Goal: Check status

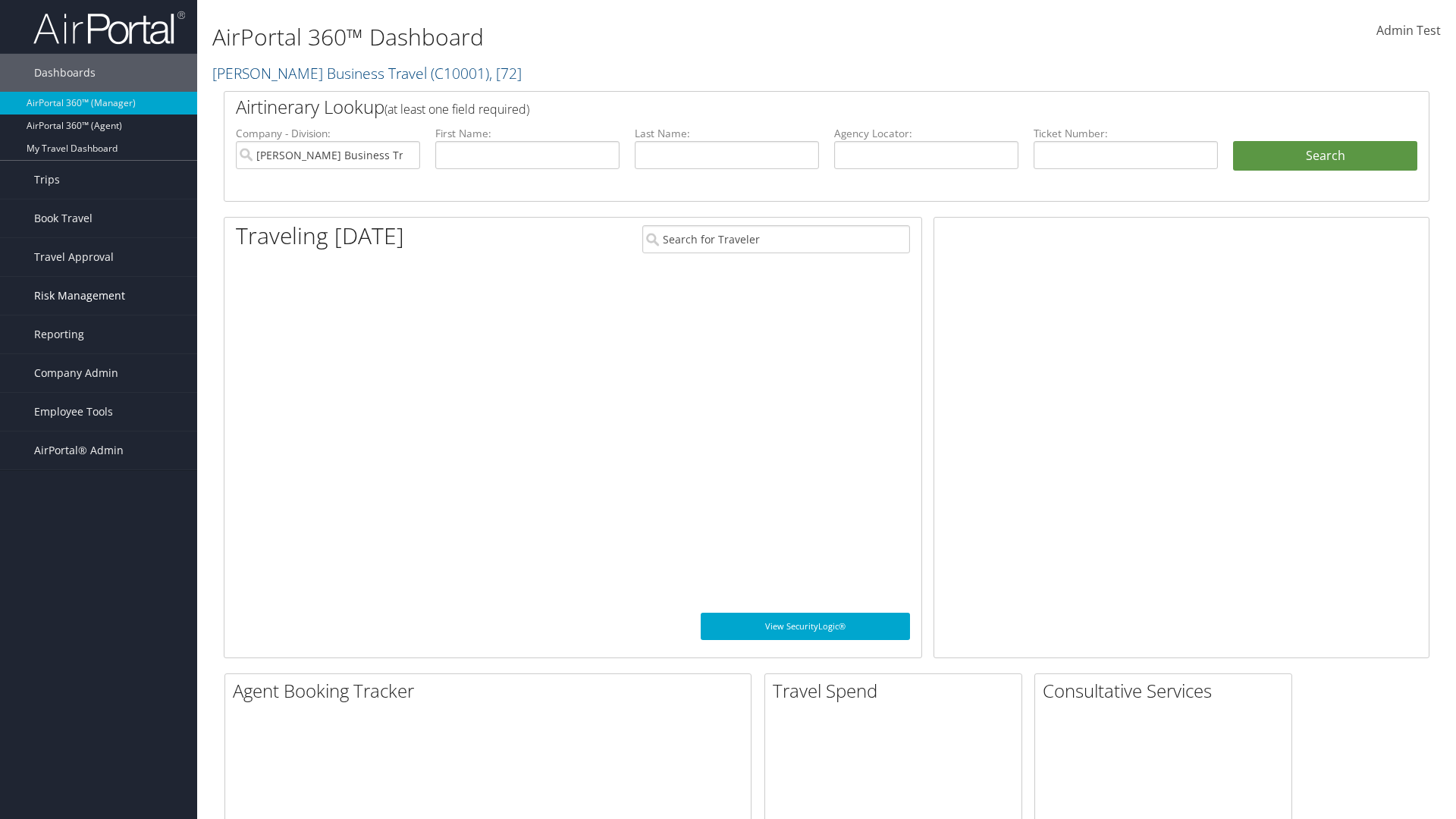
click at [99, 296] on span "Risk Management" at bounding box center [80, 296] width 91 height 38
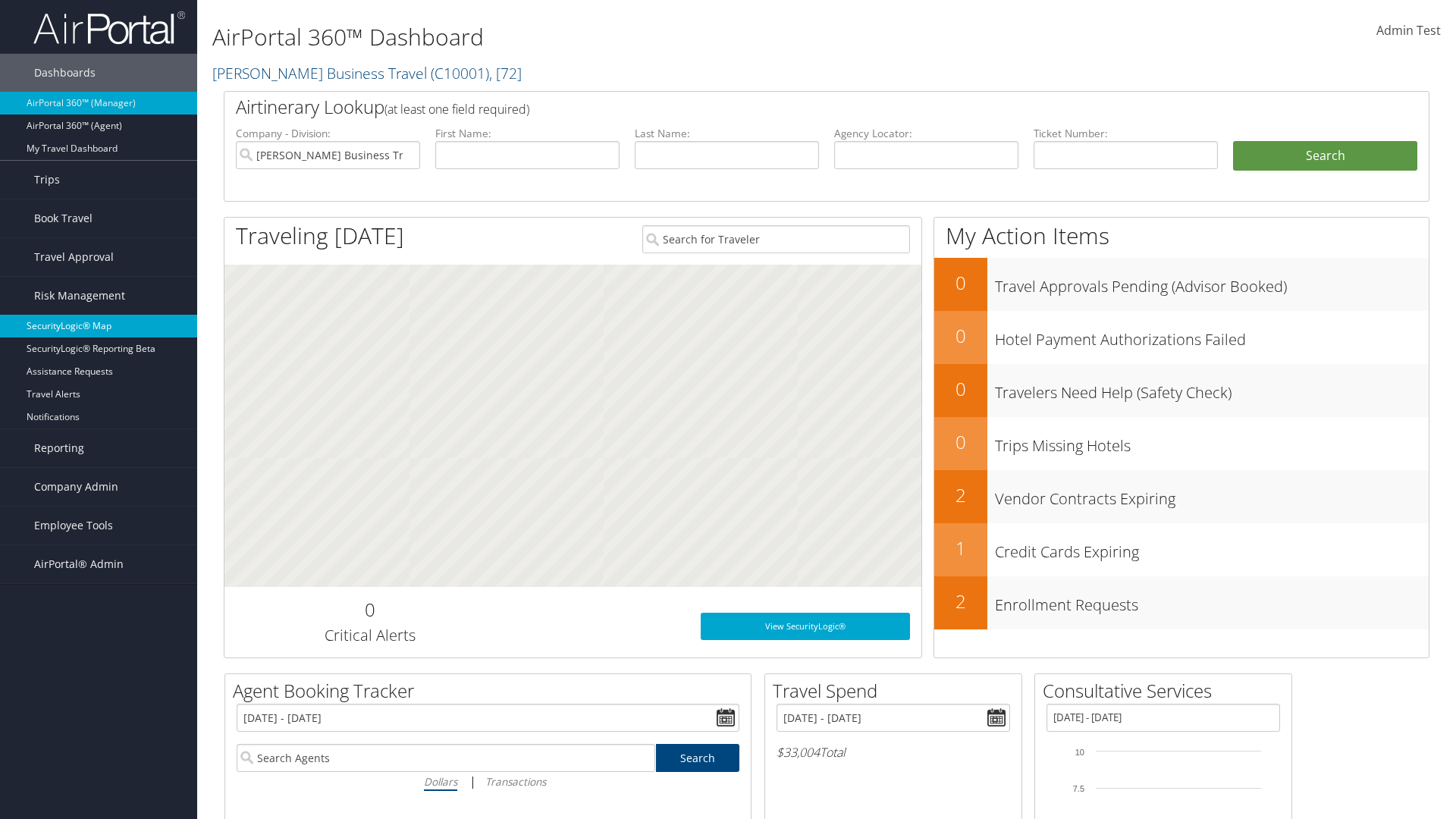
click at [99, 326] on link "SecurityLogic® Map" at bounding box center [99, 327] width 197 height 23
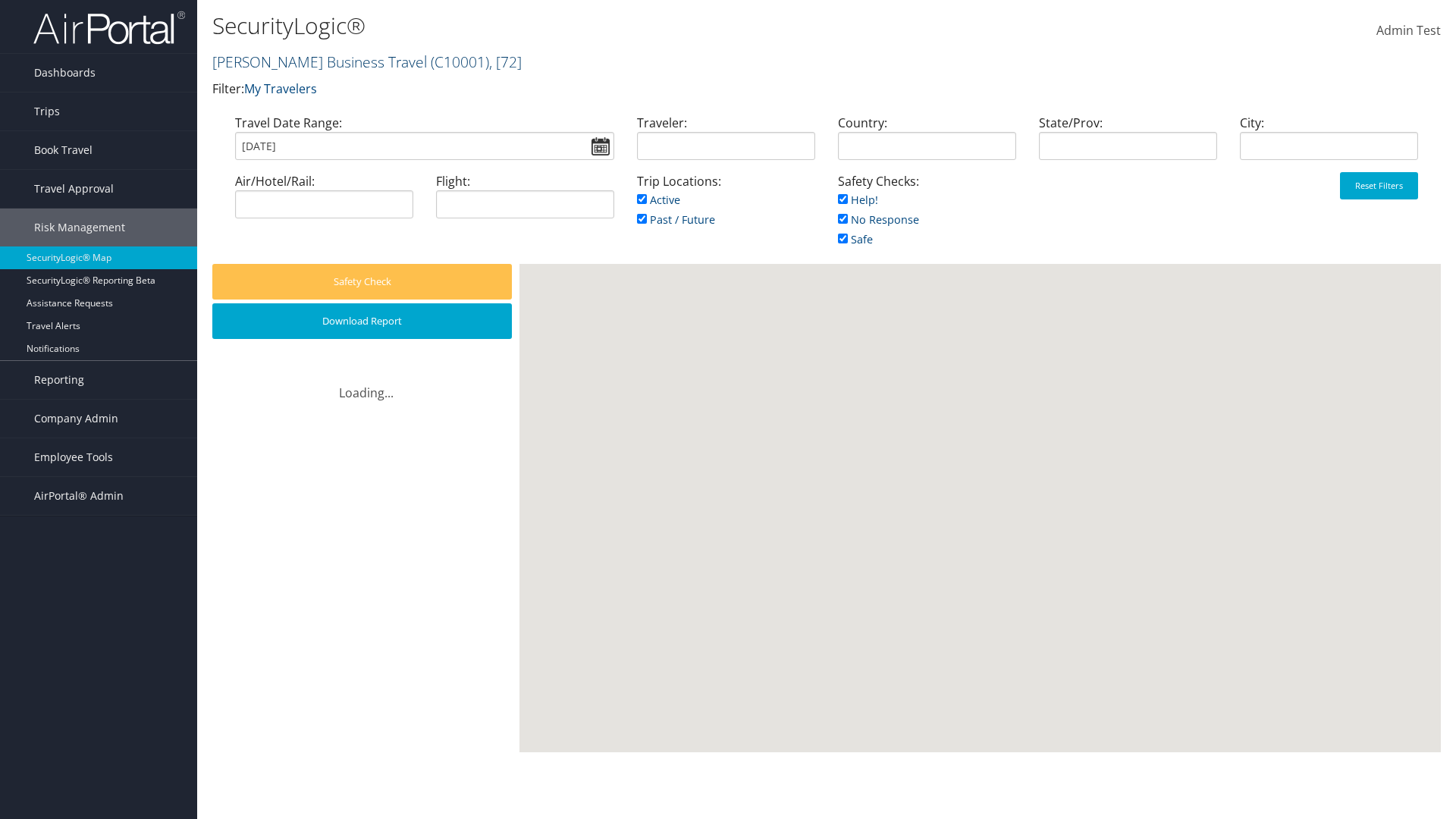
click at [313, 61] on link "[PERSON_NAME] Business Travel ( C10001 ) , [ 72 ]" at bounding box center [367, 61] width 310 height 21
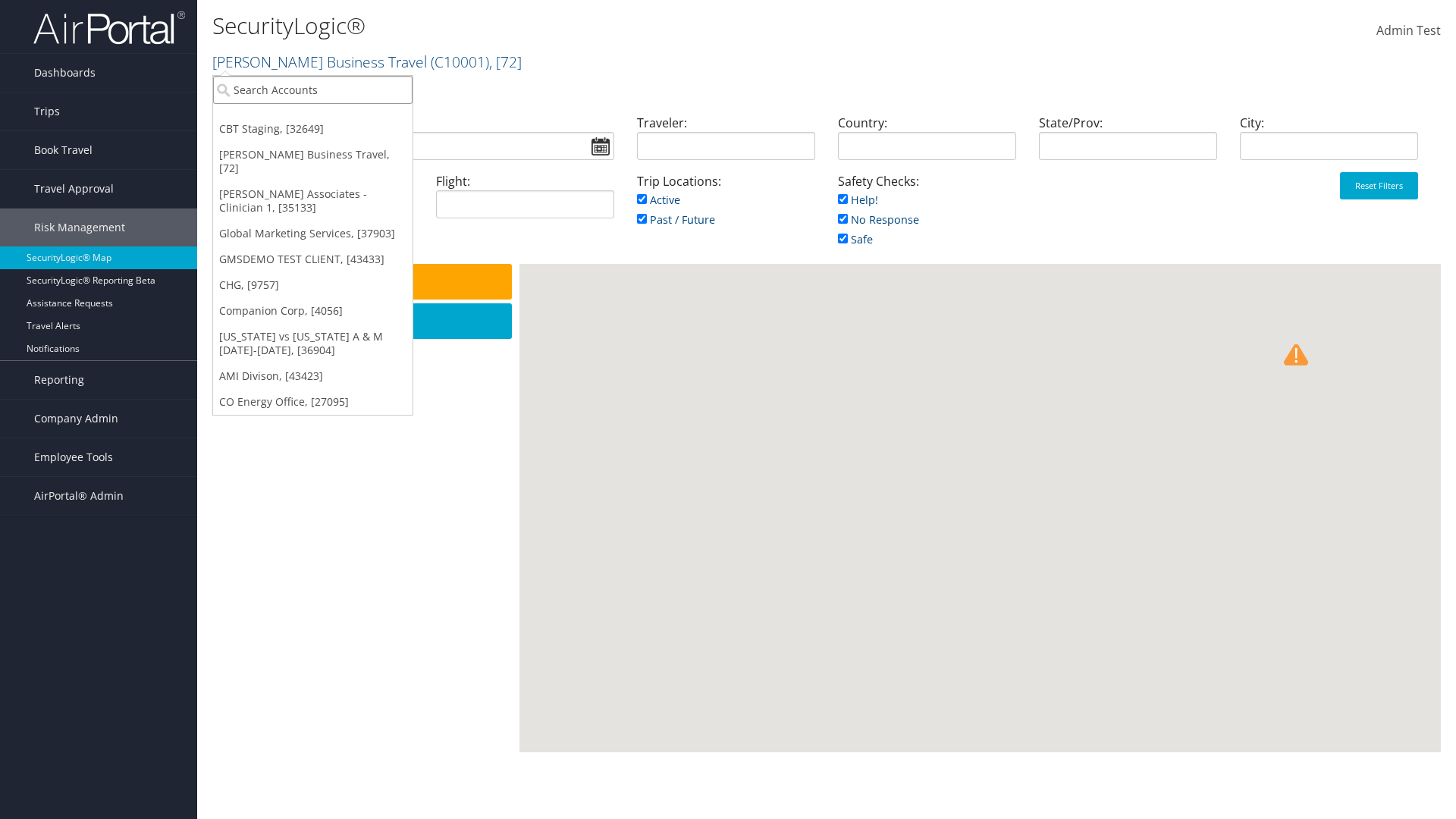
click at [313, 89] on input "search" at bounding box center [313, 89] width 200 height 28
type input "[PERSON_NAME] Business Travel"
click at [333, 132] on div "Account" at bounding box center [334, 132] width 258 height 14
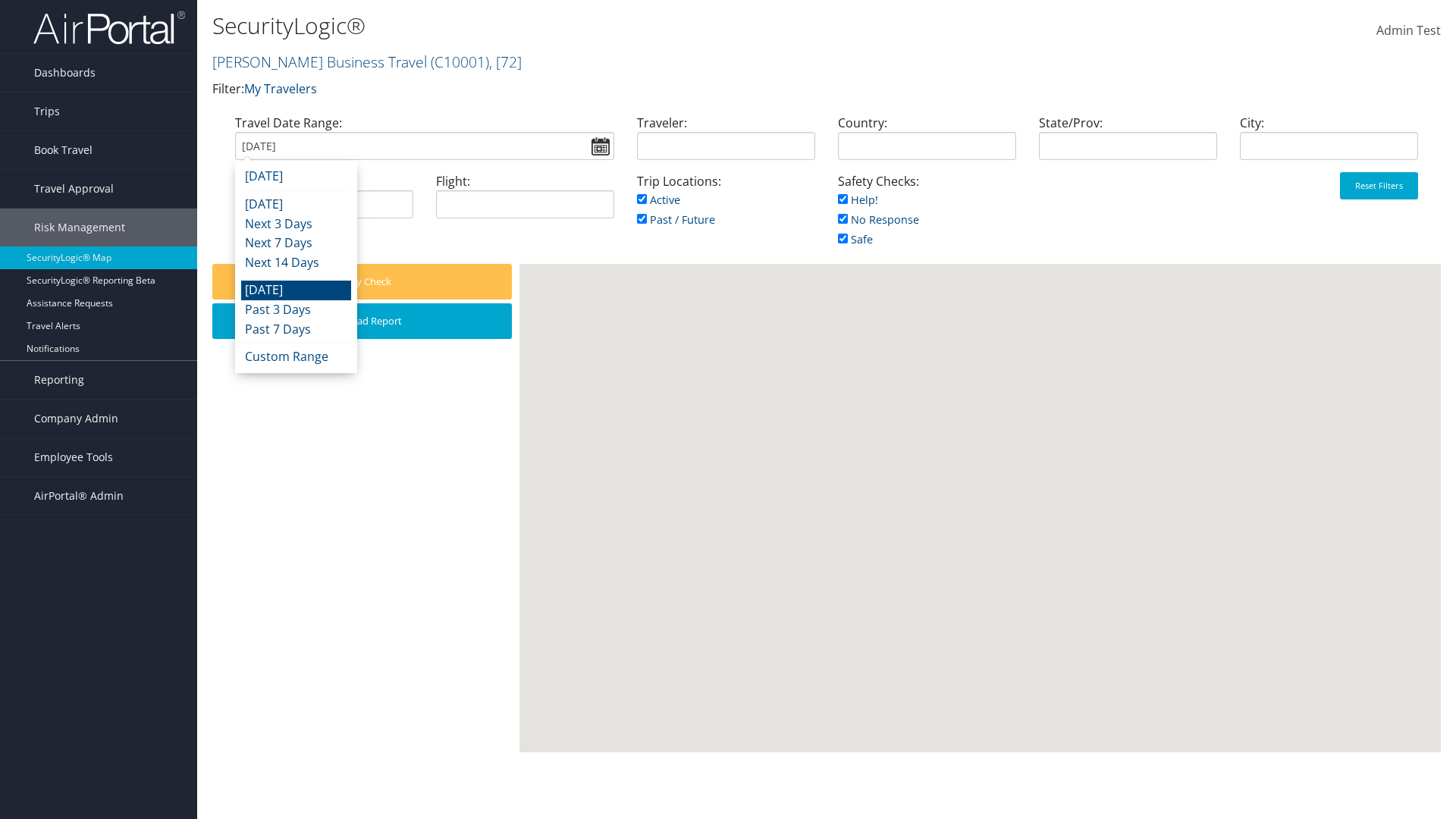
click at [424, 145] on input "[DATE]" at bounding box center [424, 146] width 379 height 28
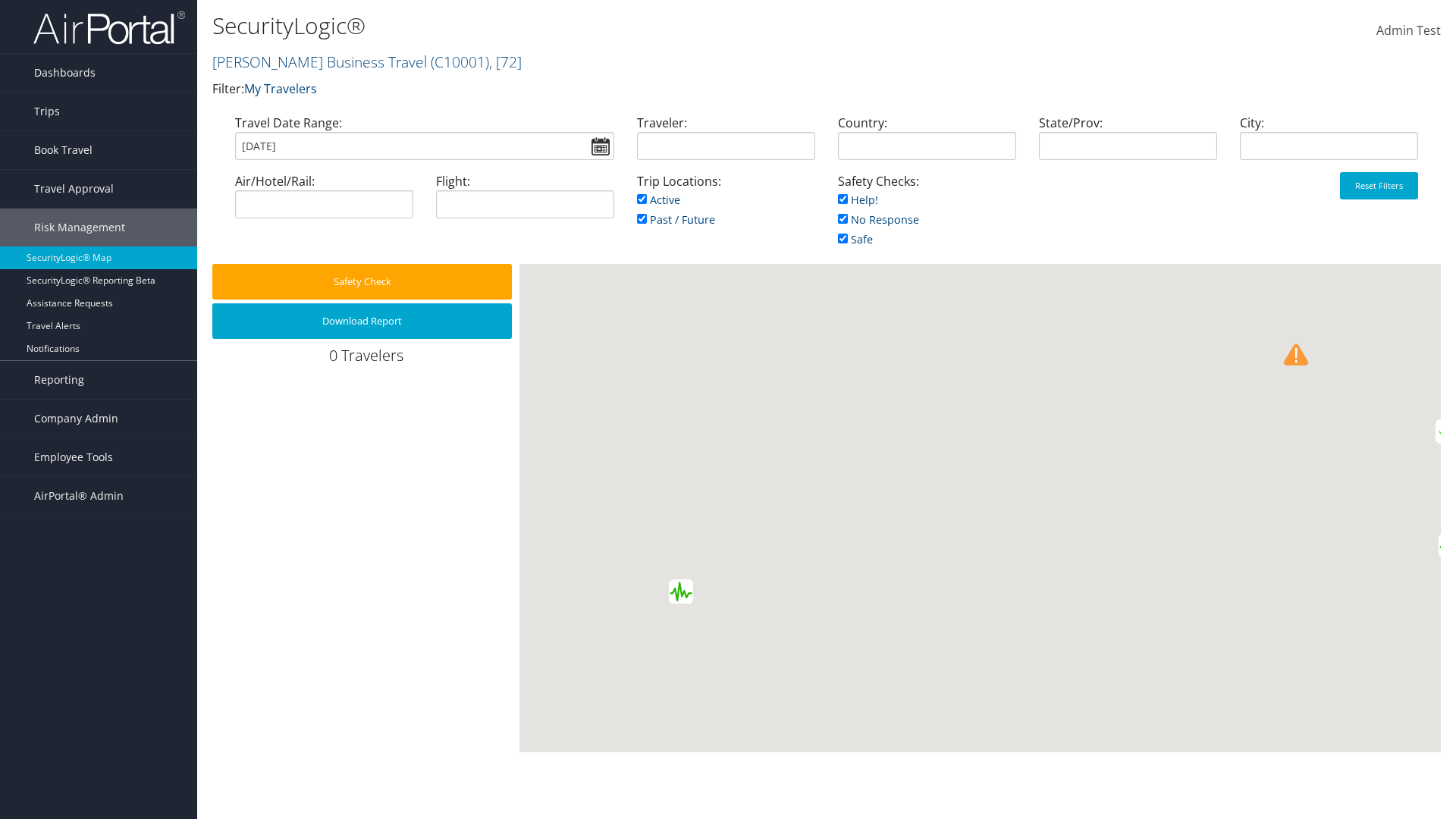
click at [424, 145] on input "[DATE]" at bounding box center [424, 146] width 379 height 28
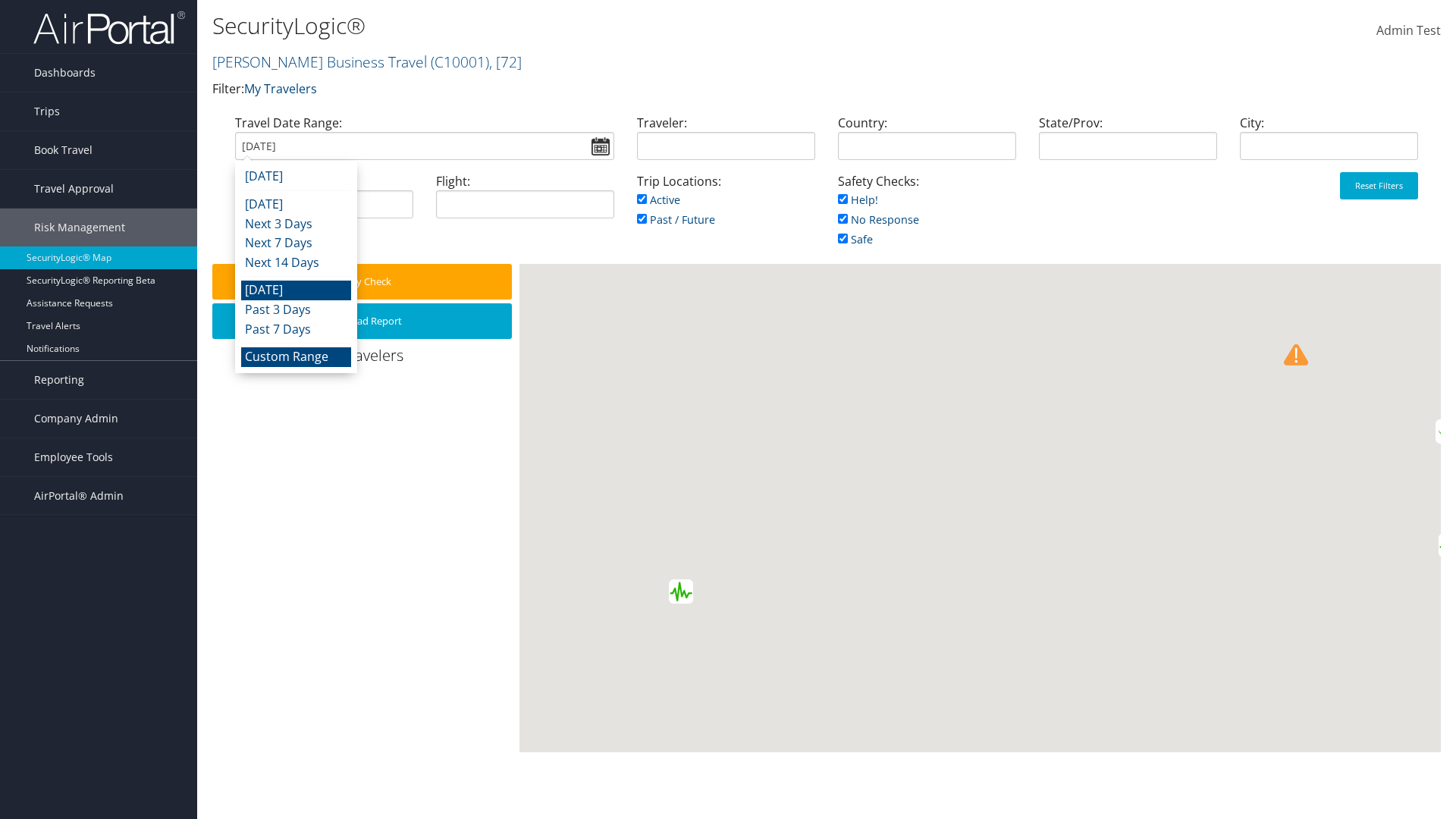
click at [296, 356] on li "Custom Range" at bounding box center [296, 357] width 110 height 20
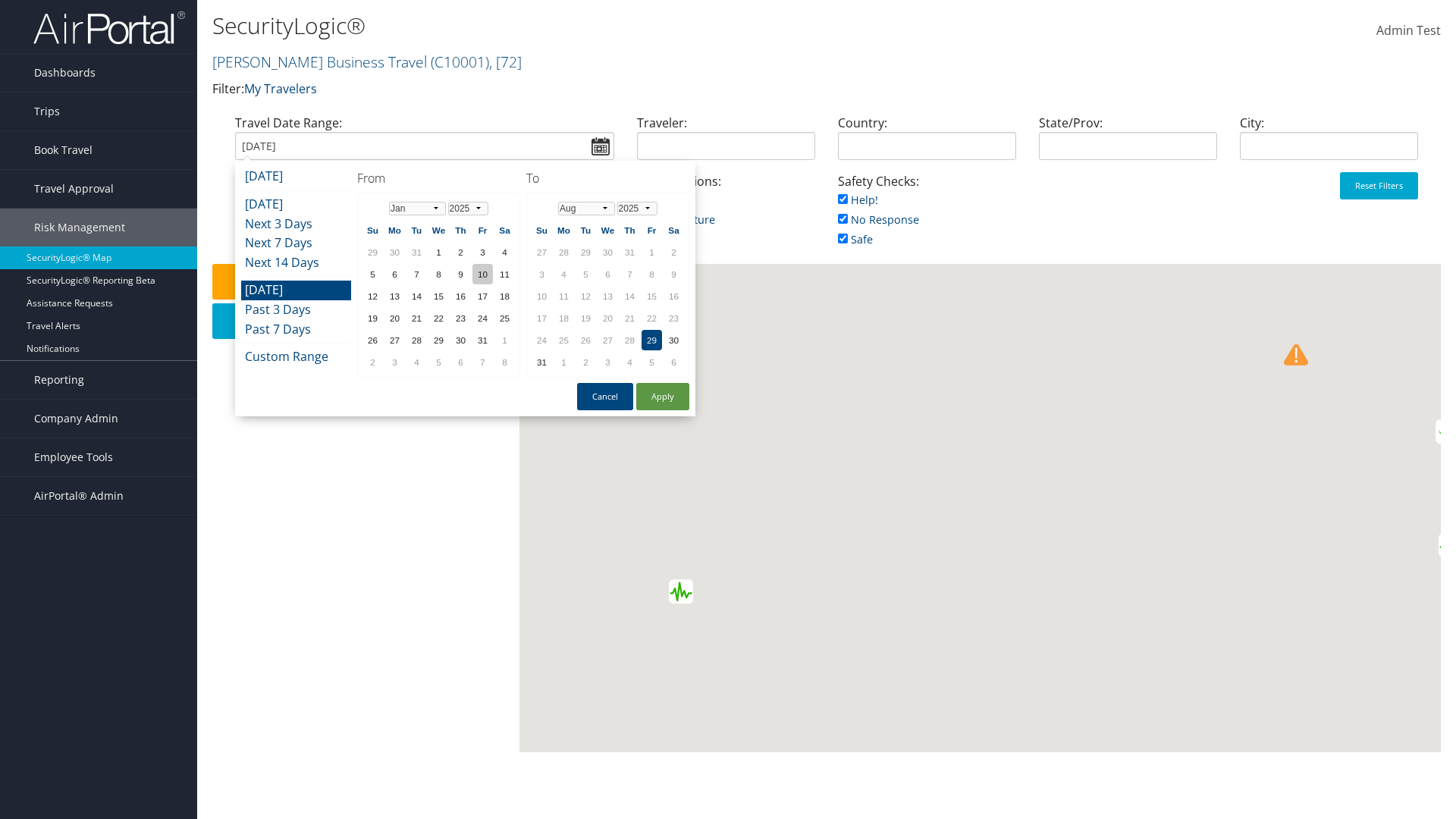
click at [483, 274] on td "10" at bounding box center [483, 274] width 21 height 21
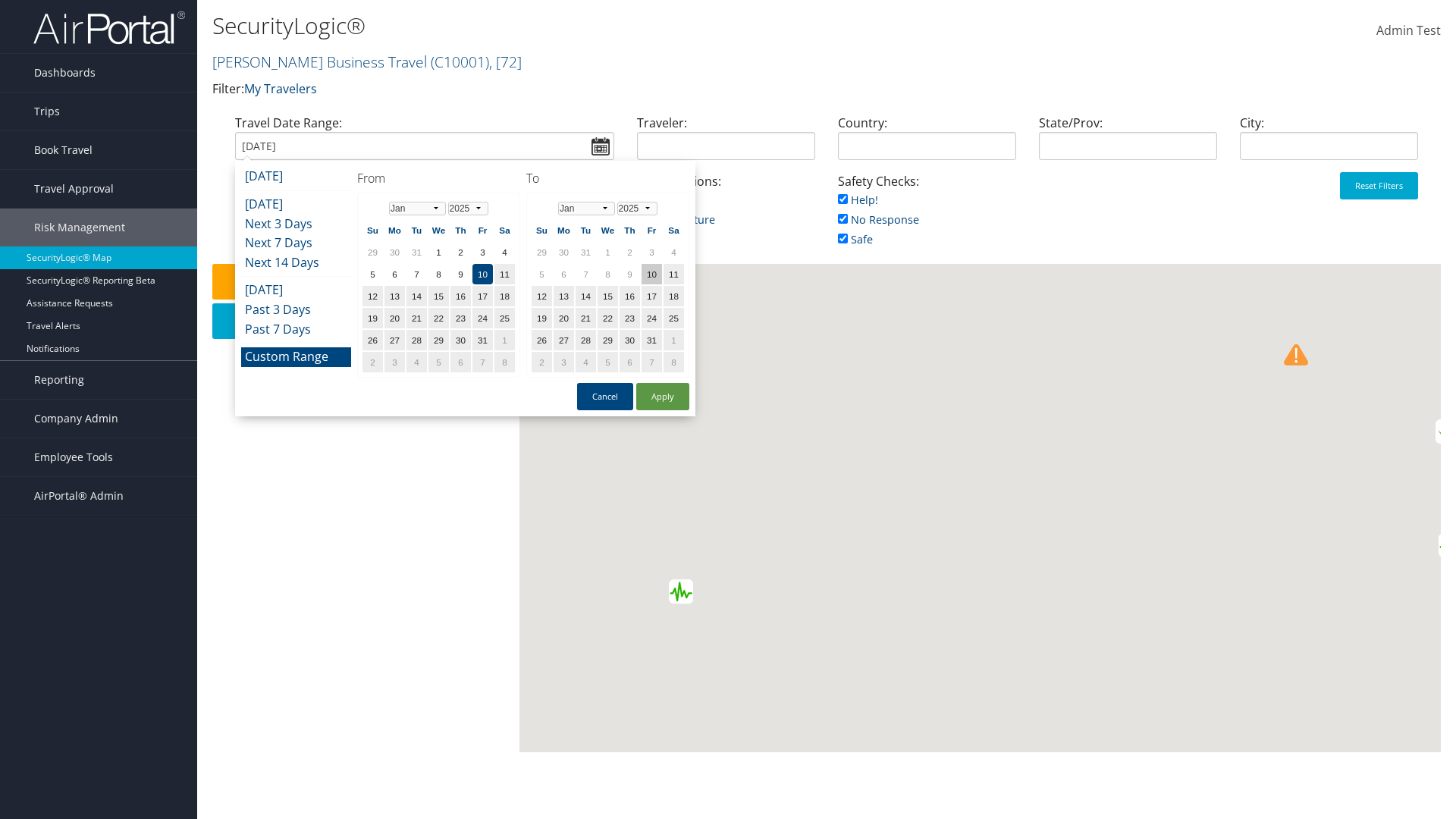
click at [652, 274] on td "10" at bounding box center [652, 274] width 21 height 21
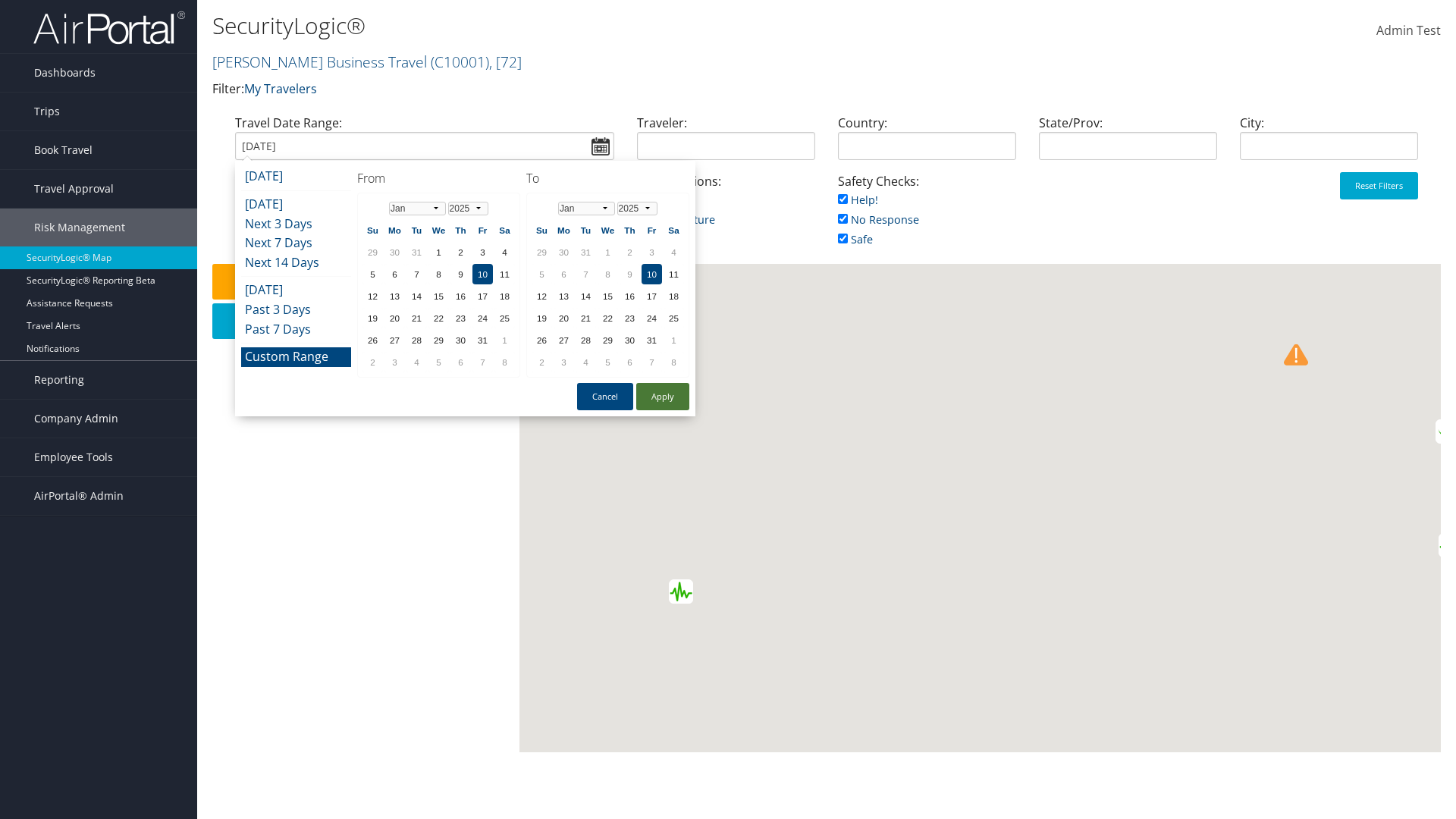
click at [663, 397] on button "Apply" at bounding box center [662, 397] width 53 height 28
type input "01/10/2025"
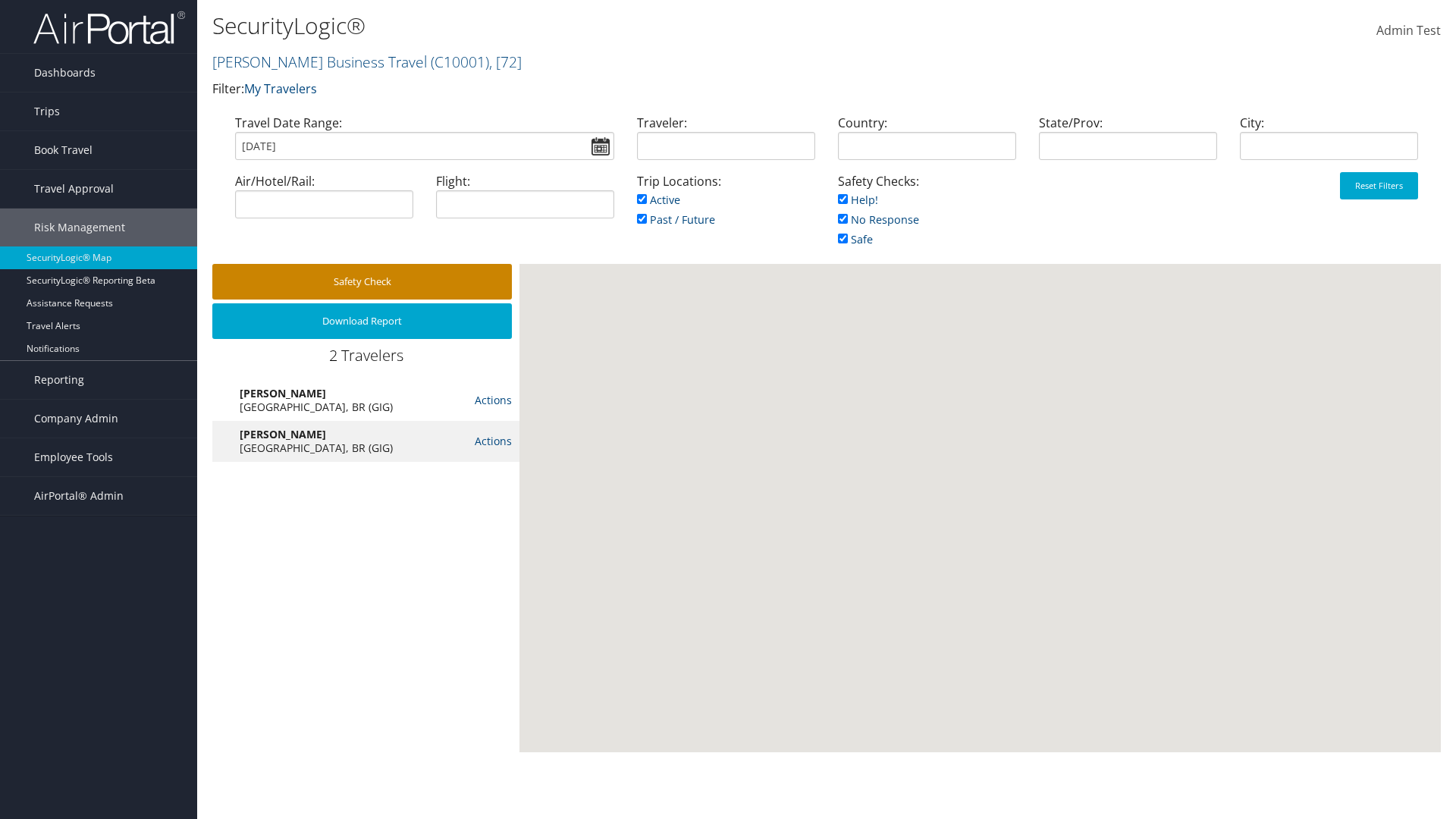
click at [362, 281] on button "Safety Check" at bounding box center [362, 281] width 300 height 36
